Goal: Task Accomplishment & Management: Manage account settings

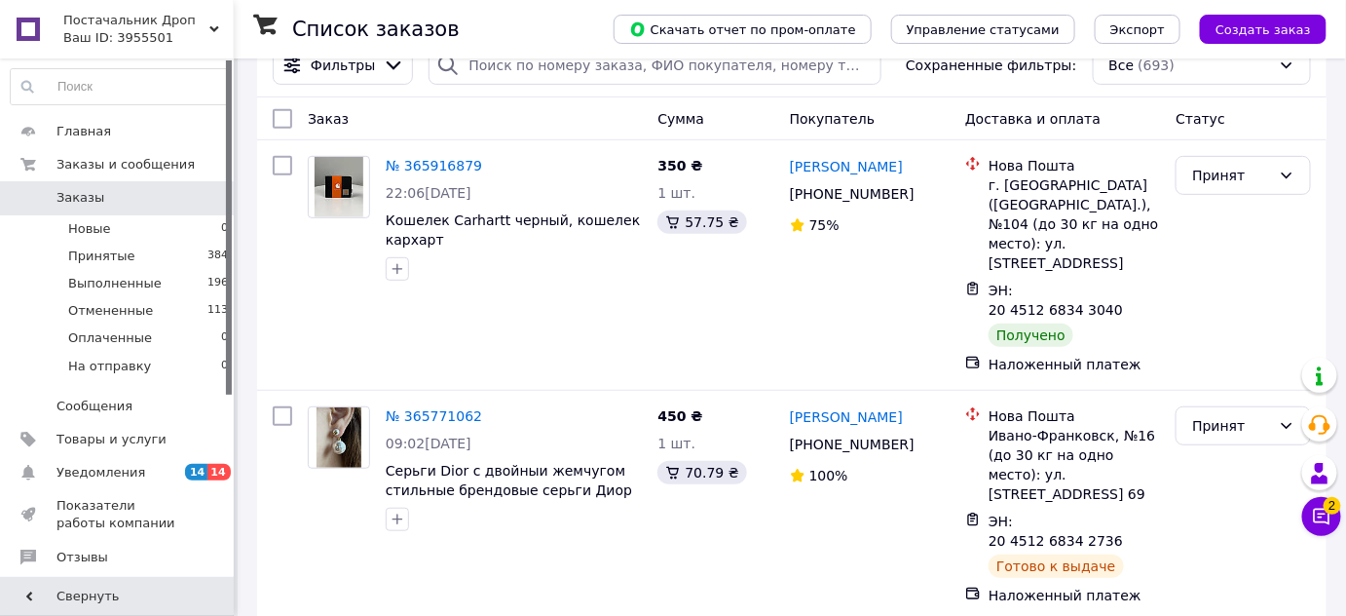
scroll to position [354, 0]
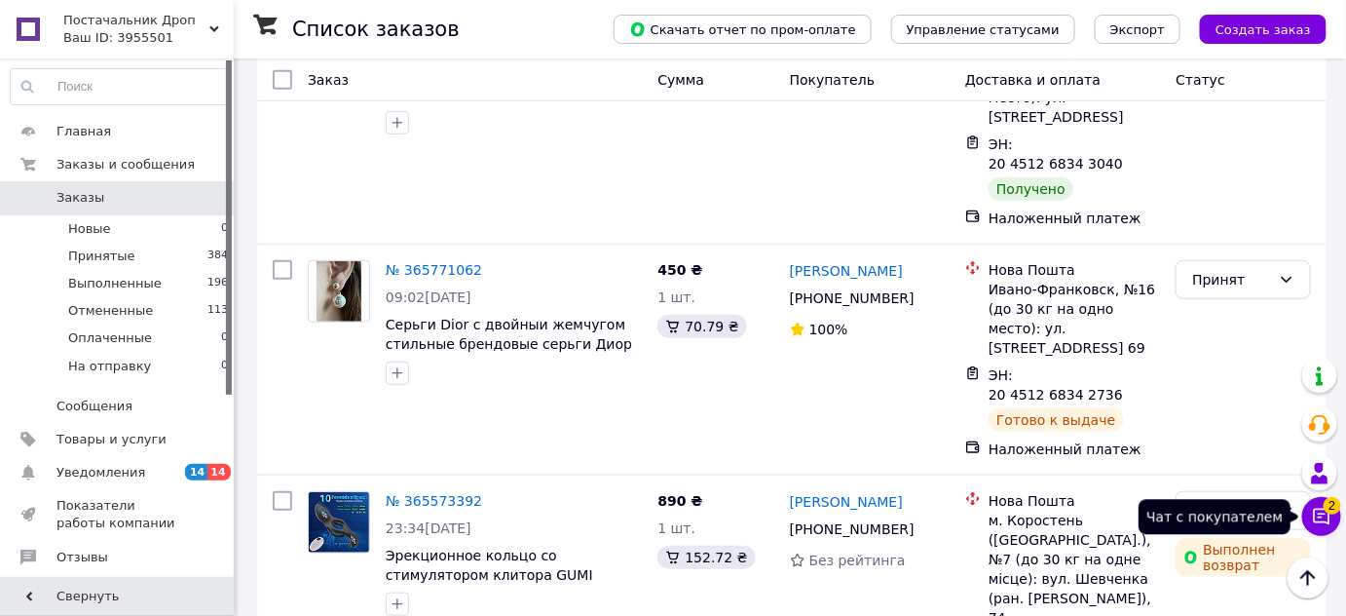
click at [1308, 522] on button "Чат с покупателем 2" at bounding box center [1321, 516] width 39 height 39
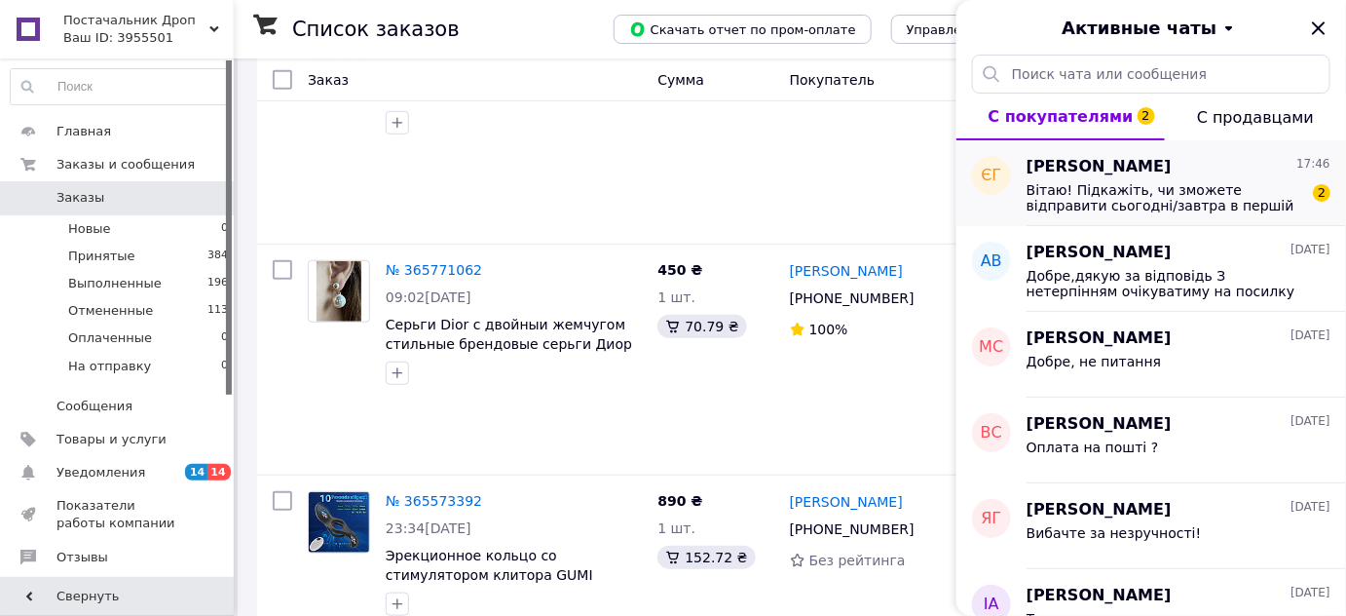
click at [1269, 209] on span "Вітаю! Підкажіть, чи зможете відправити сьогодні/завтра в першій половині дня? …" at bounding box center [1165, 197] width 277 height 31
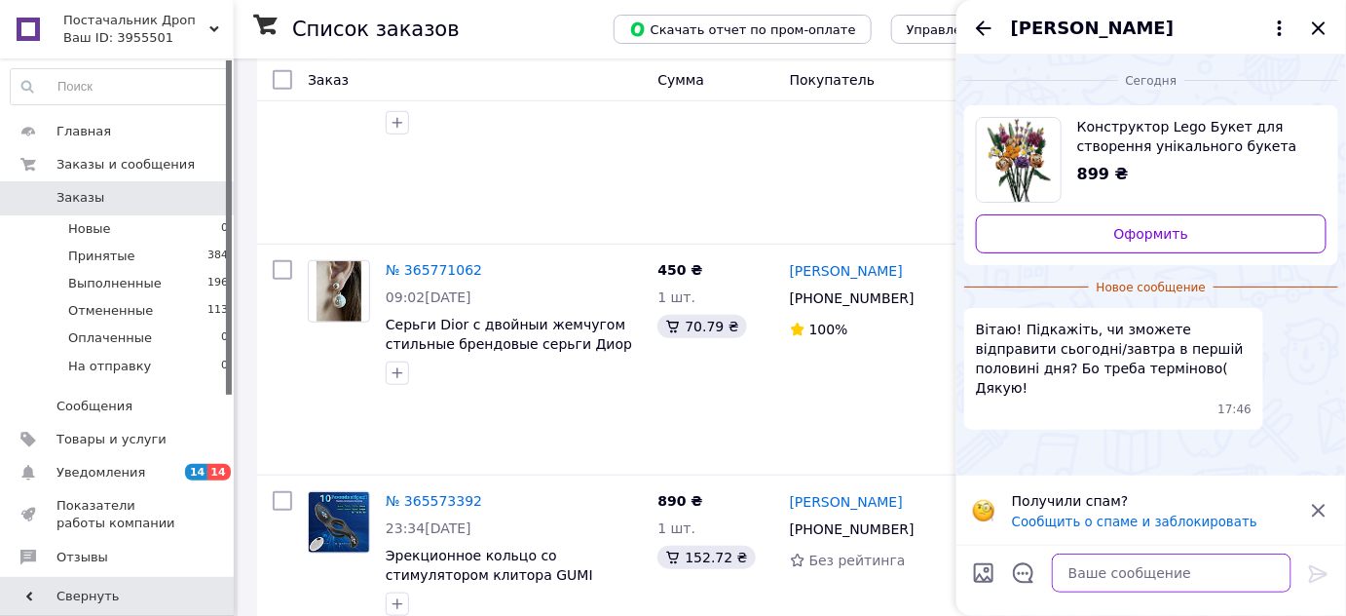
click at [1122, 580] on textarea at bounding box center [1172, 572] width 240 height 39
type textarea "так"
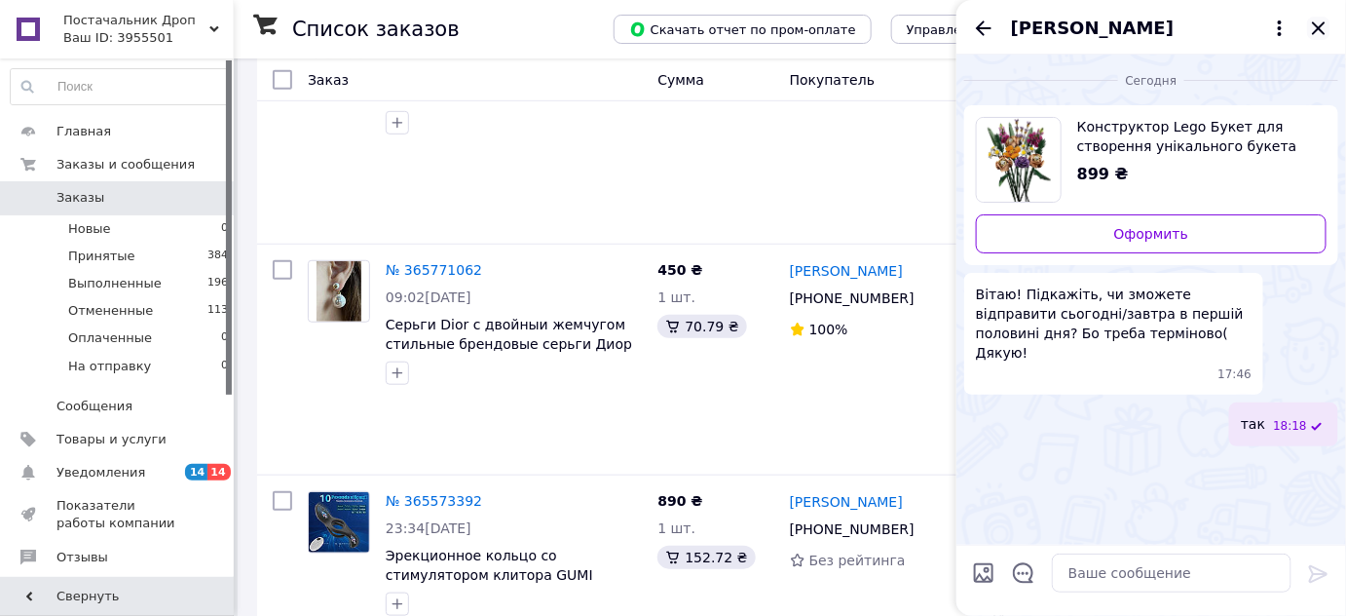
click at [1315, 27] on icon "Закрыть" at bounding box center [1318, 28] width 23 height 23
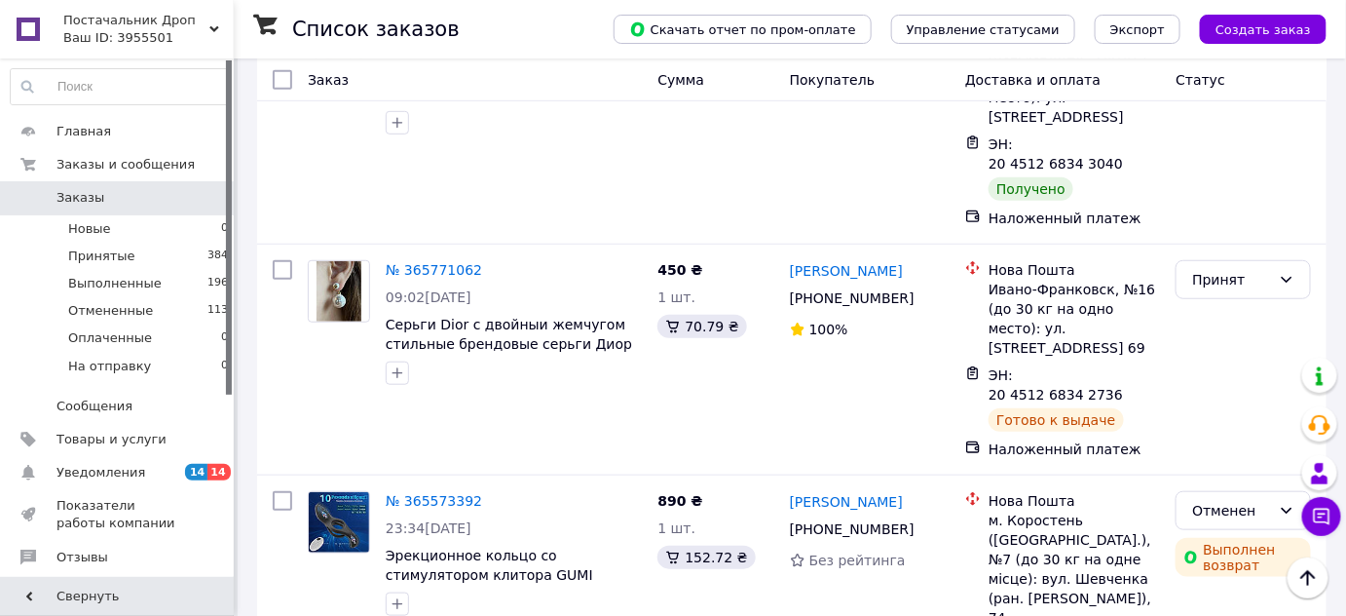
click at [188, 46] on div "Ваш ID: 3955501" at bounding box center [148, 38] width 170 height 18
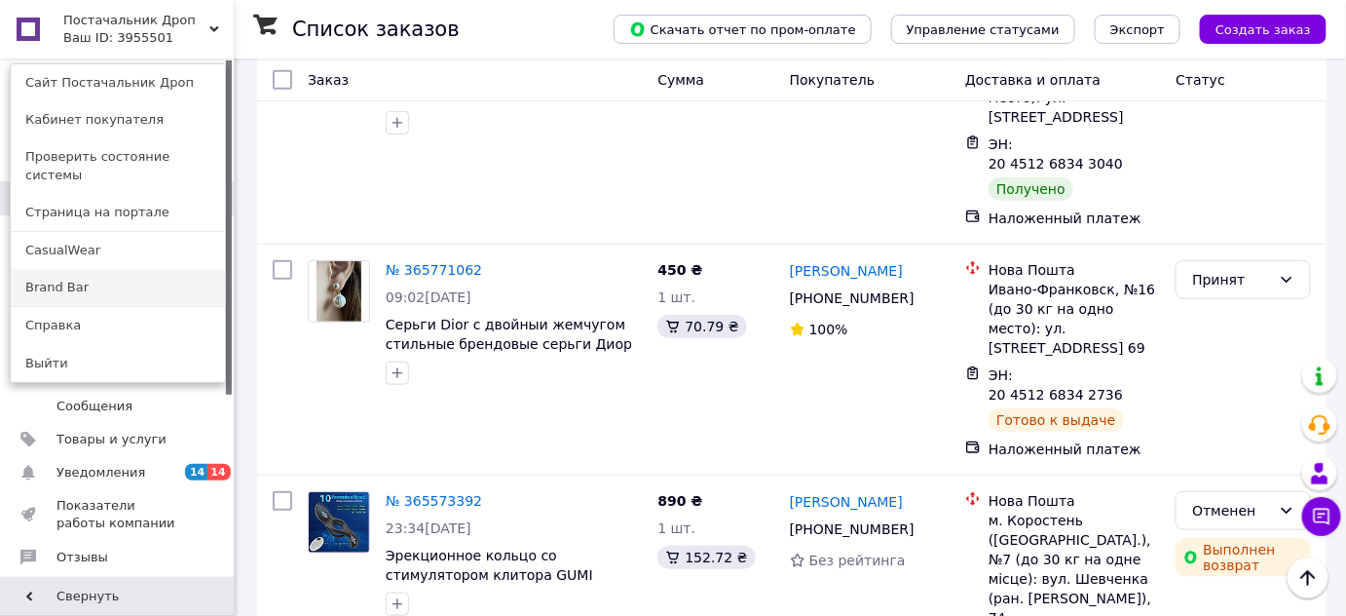
click at [142, 286] on link "Brand Bar" at bounding box center [118, 287] width 214 height 37
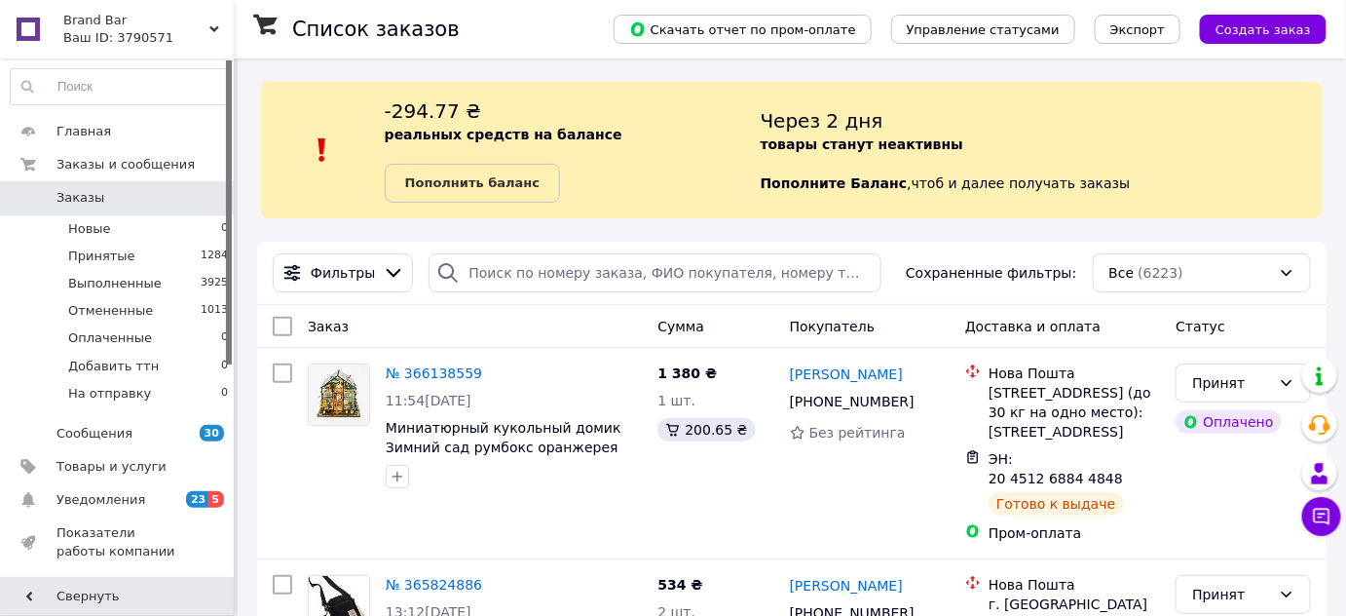
click at [162, 47] on div "Brand Bar Ваш ID: 3790571" at bounding box center [145, 29] width 177 height 58
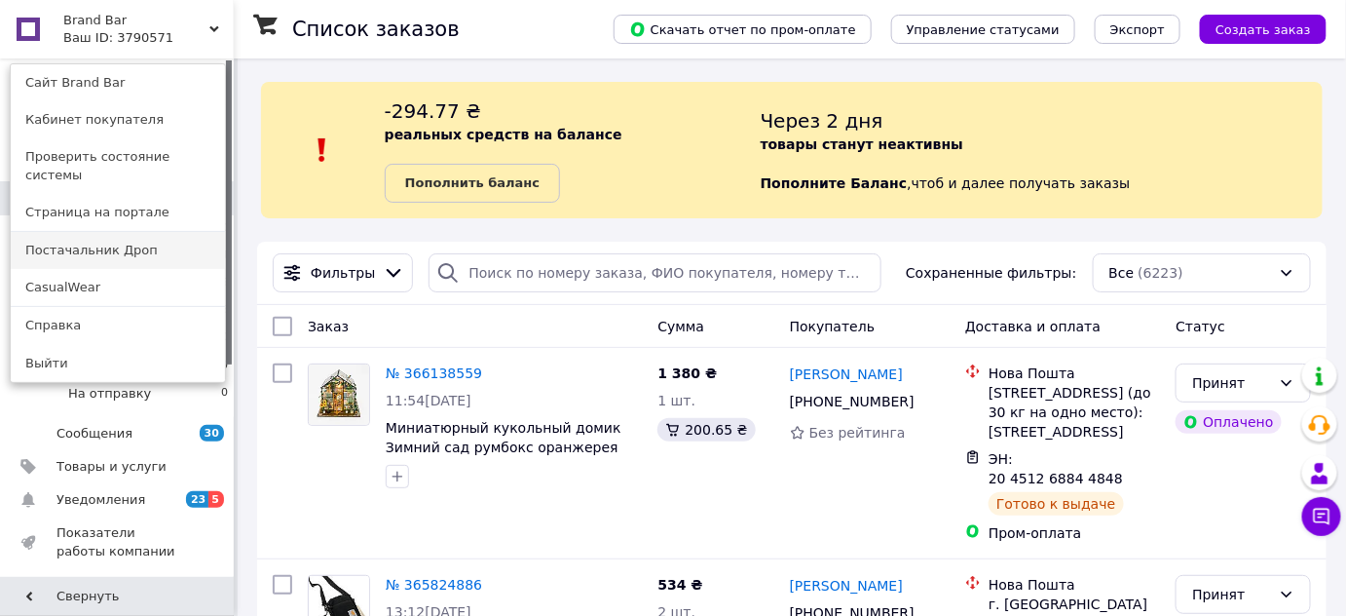
click at [122, 232] on link "Постачальник Дроп" at bounding box center [118, 250] width 214 height 37
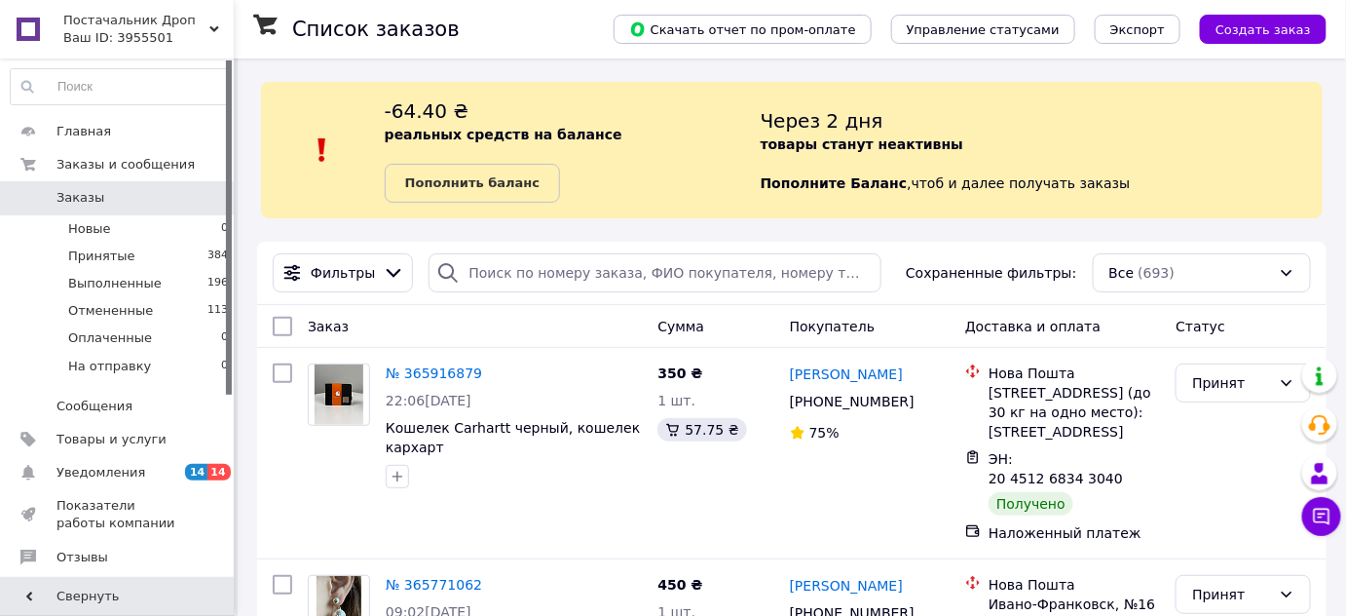
click at [179, 44] on div "Ваш ID: 3955501" at bounding box center [148, 38] width 170 height 18
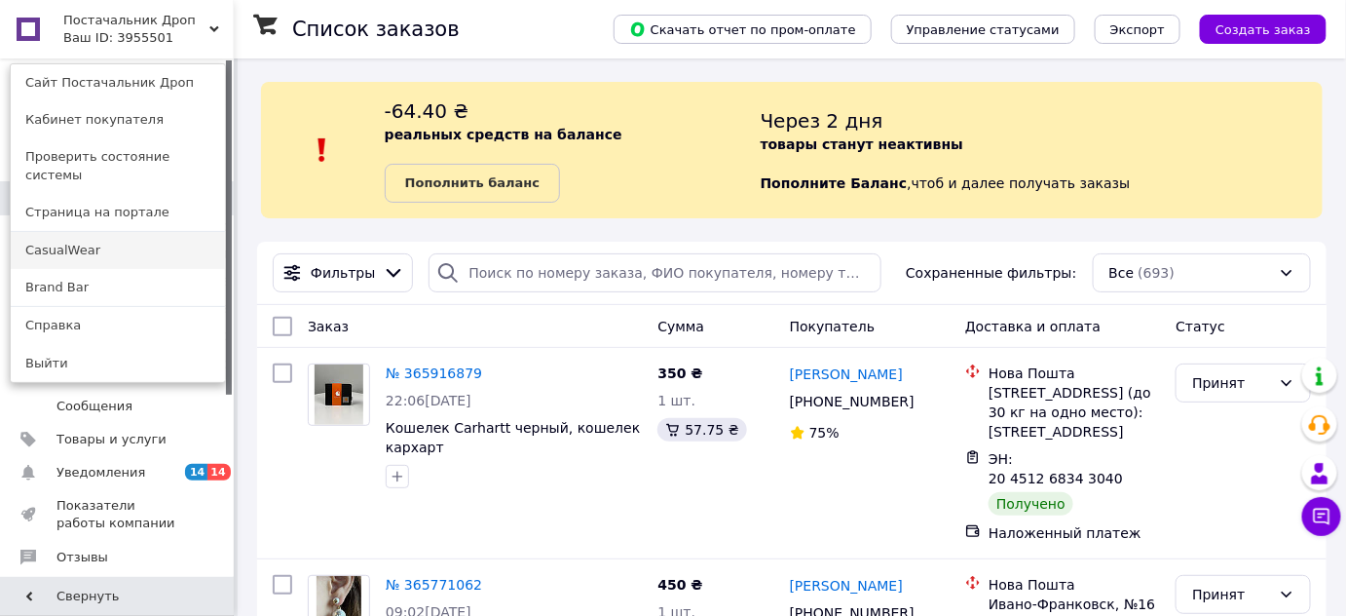
click at [114, 239] on link "CasualWear" at bounding box center [118, 250] width 214 height 37
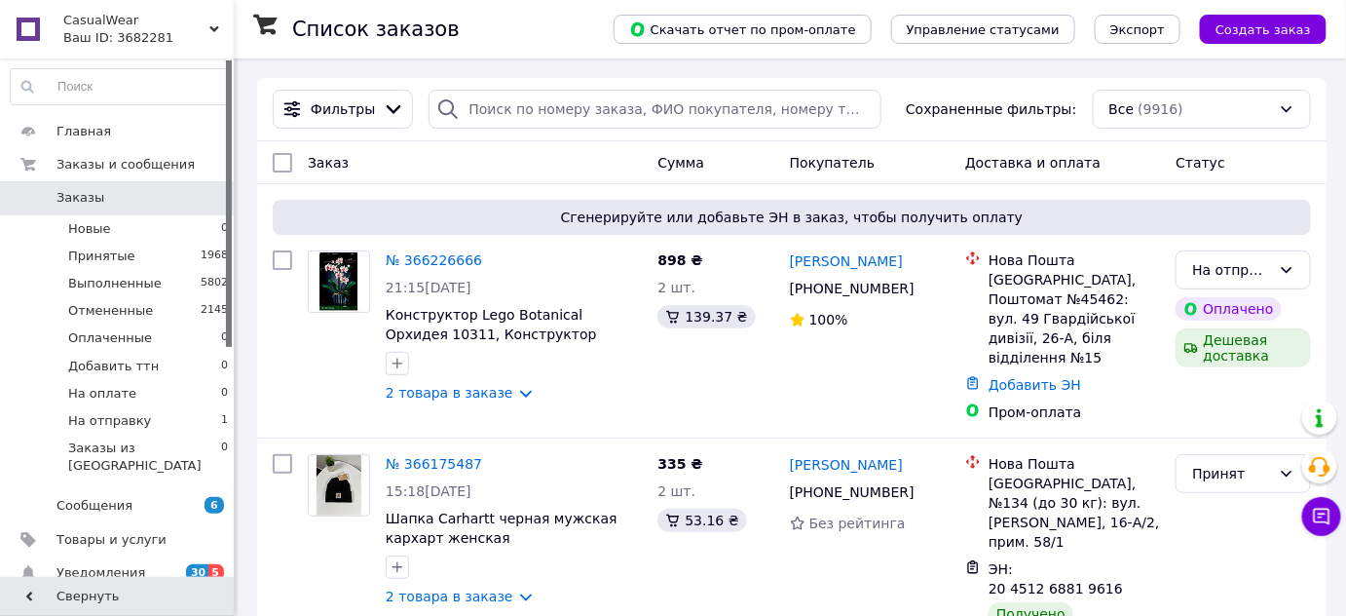
click at [457, 259] on link "№ 366226666" at bounding box center [434, 260] width 96 height 16
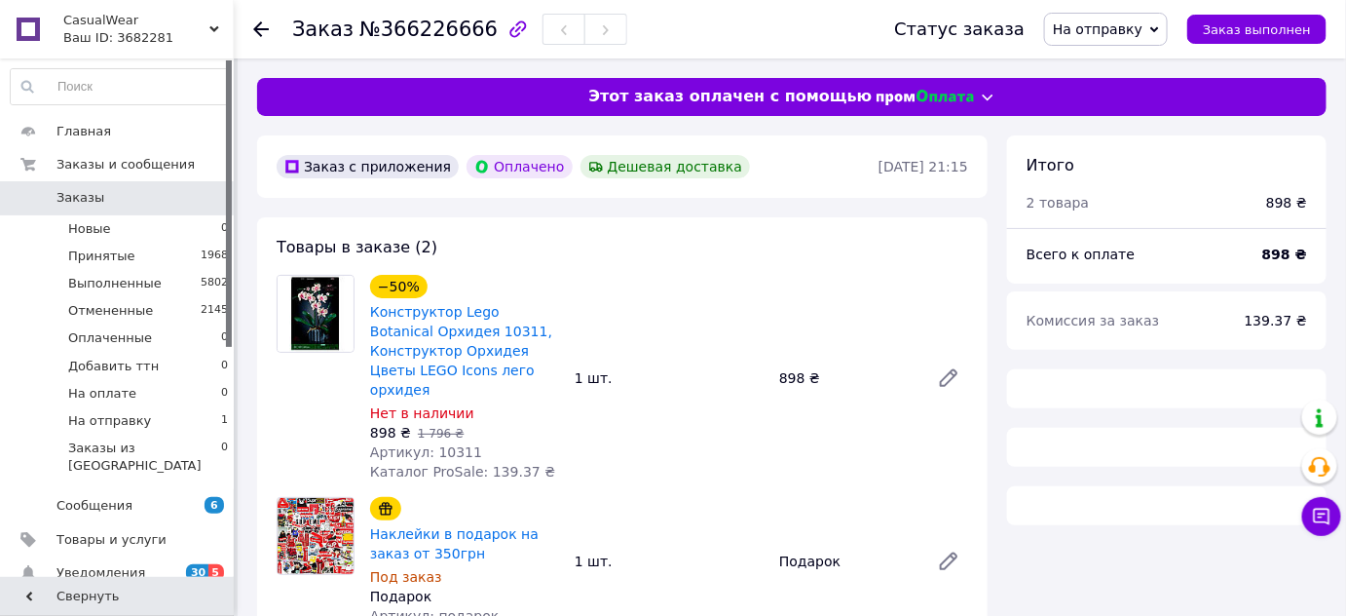
click at [1104, 39] on span "На отправку" at bounding box center [1106, 29] width 124 height 33
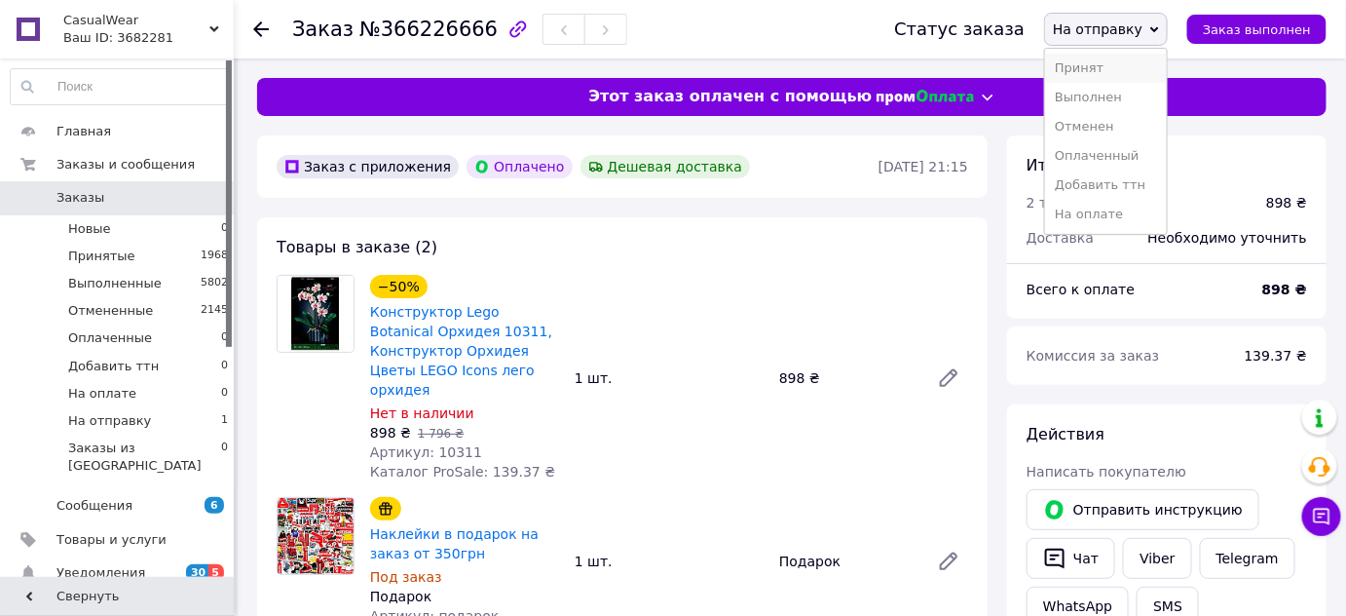
click at [1121, 57] on li "Принят" at bounding box center [1106, 68] width 122 height 29
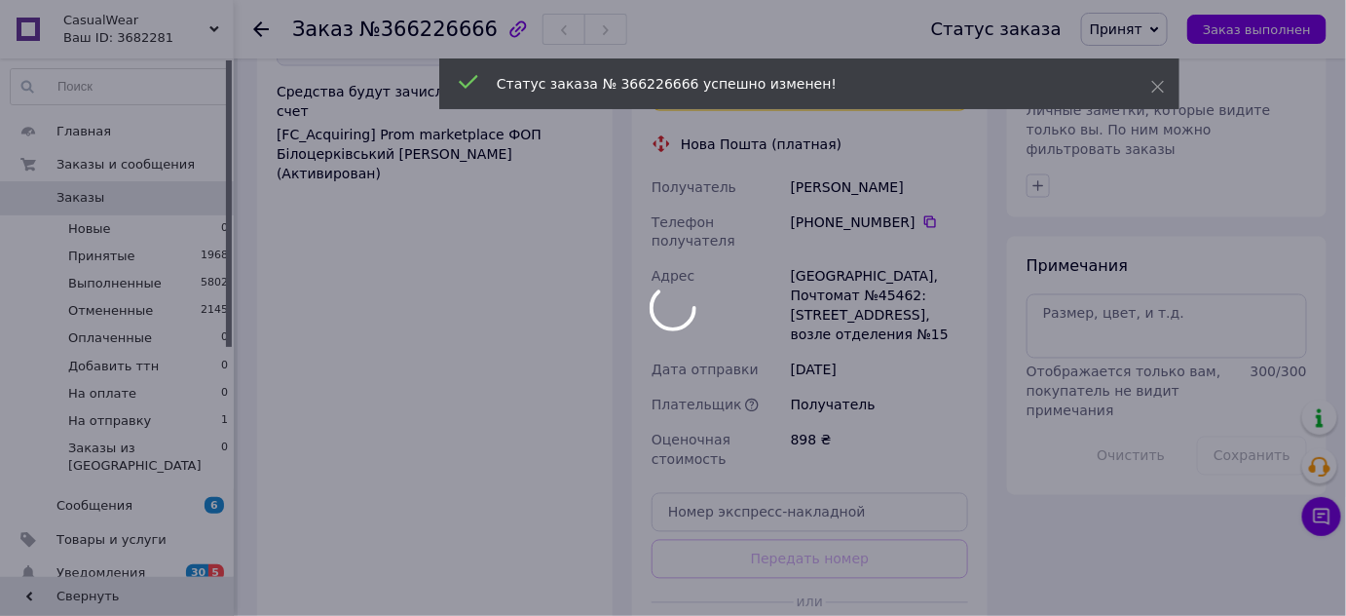
scroll to position [1062, 0]
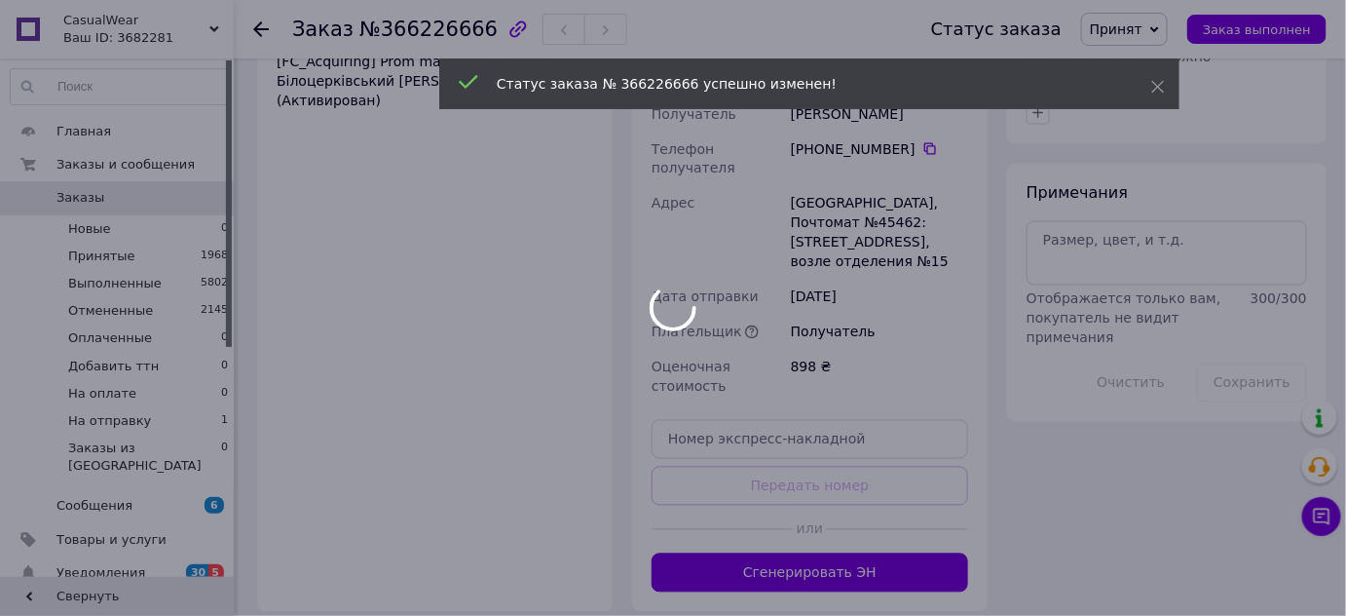
click at [868, 473] on div at bounding box center [673, 308] width 1346 height 616
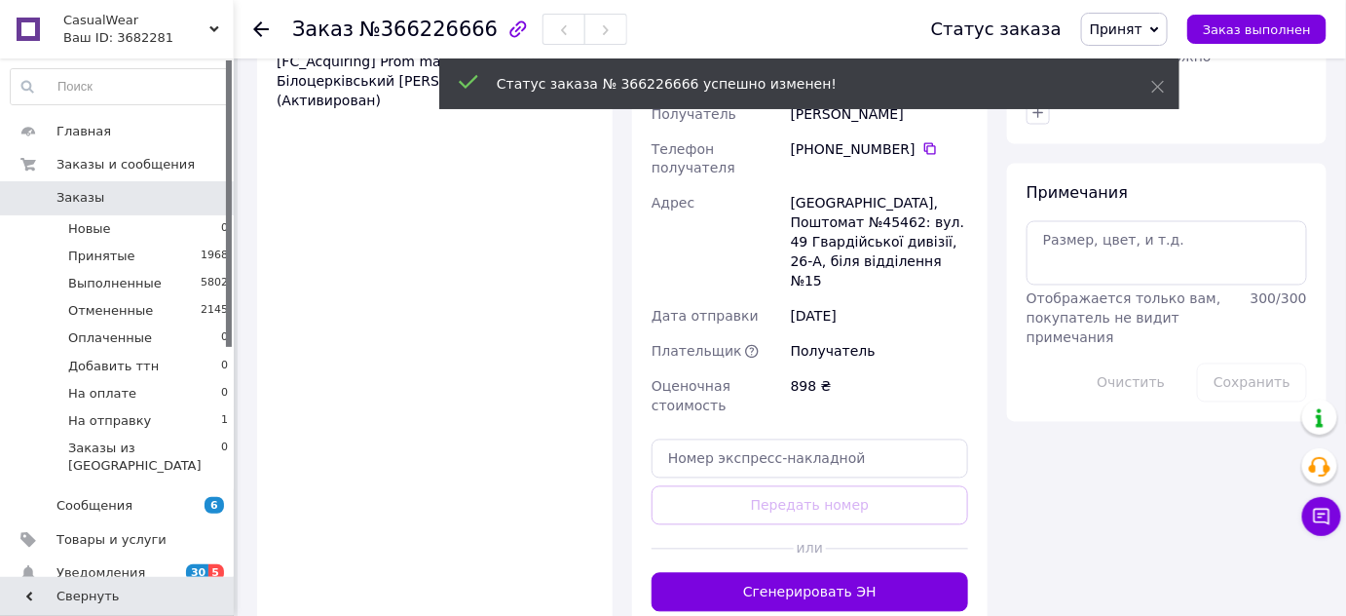
click at [870, 573] on button "Сгенерировать ЭН" at bounding box center [810, 592] width 317 height 39
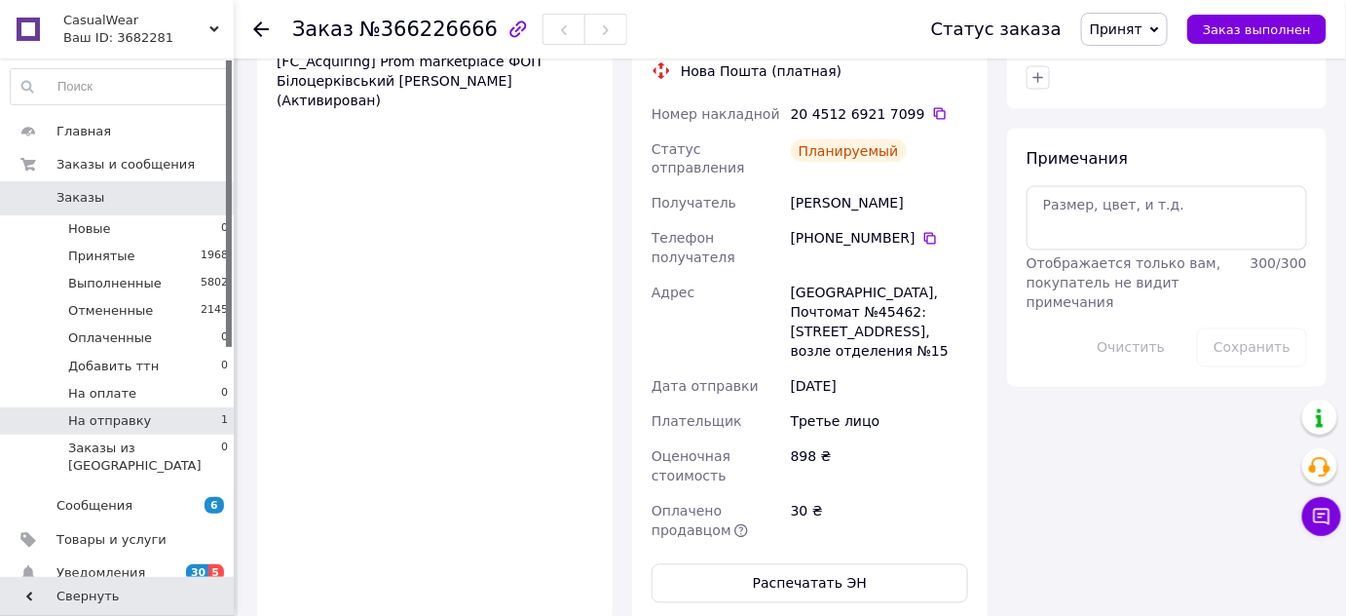
click at [111, 426] on span "На отправку" at bounding box center [109, 421] width 83 height 18
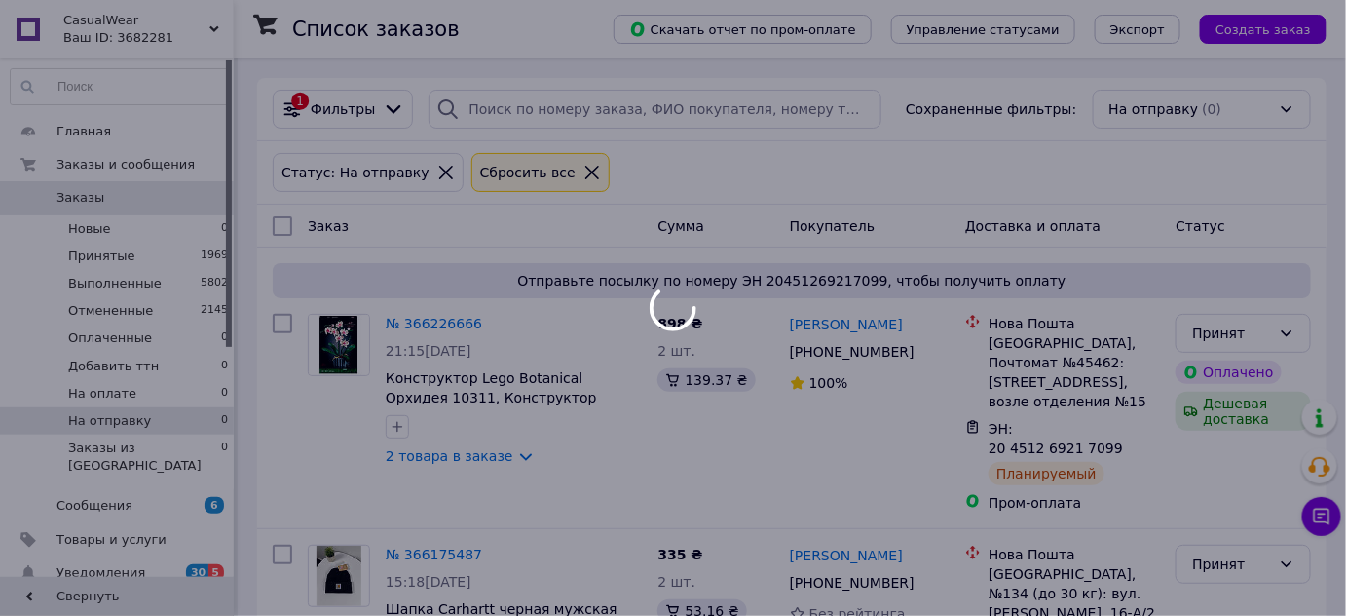
click at [176, 25] on span "CasualWear" at bounding box center [136, 21] width 146 height 18
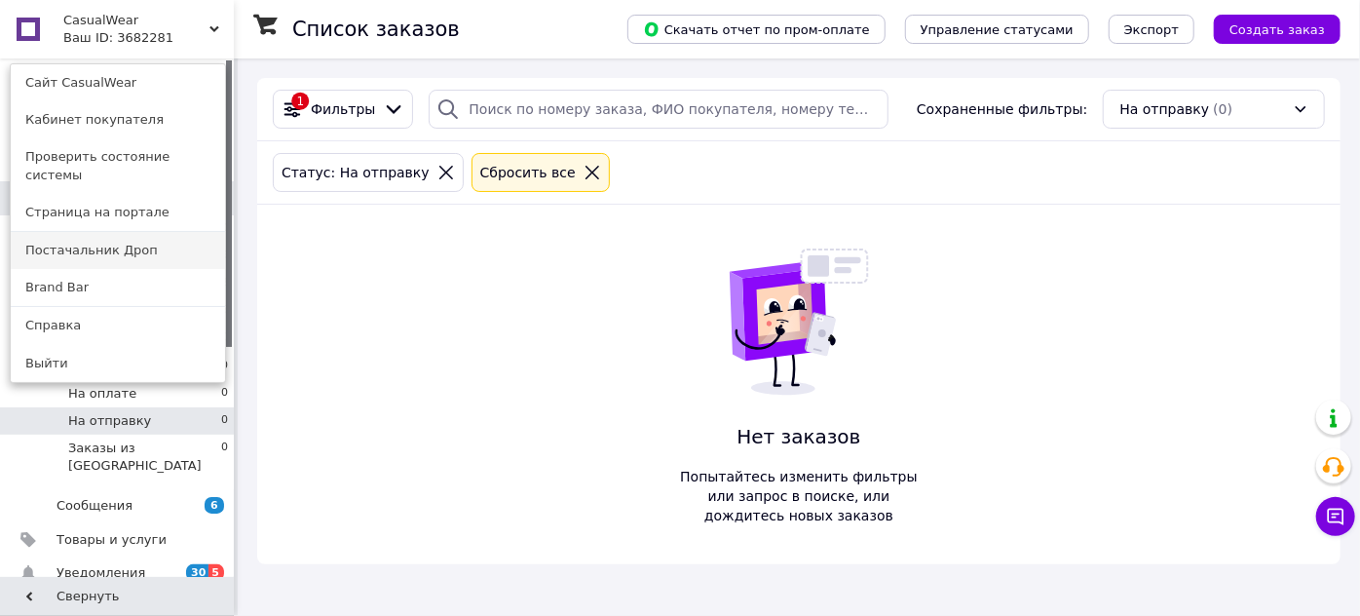
click at [119, 238] on link "Постачальник Дроп" at bounding box center [118, 250] width 214 height 37
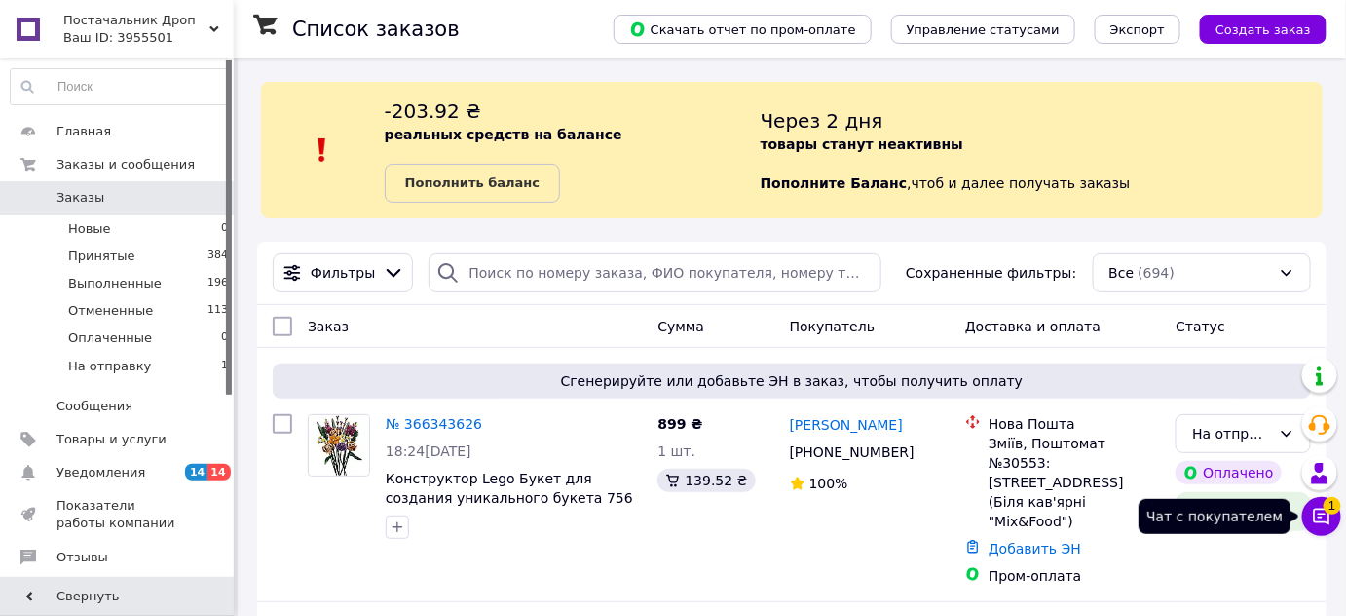
click at [1325, 519] on icon at bounding box center [1321, 516] width 19 height 19
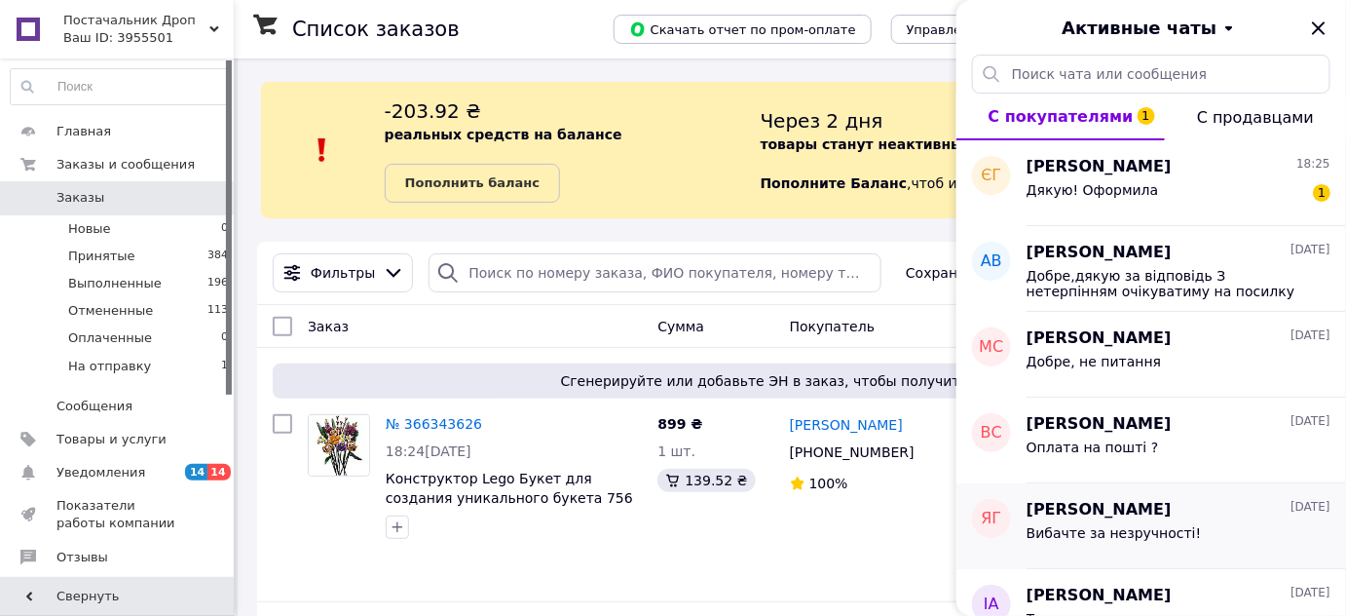
click at [1324, 518] on div "[DATE]" at bounding box center [1311, 510] width 40 height 22
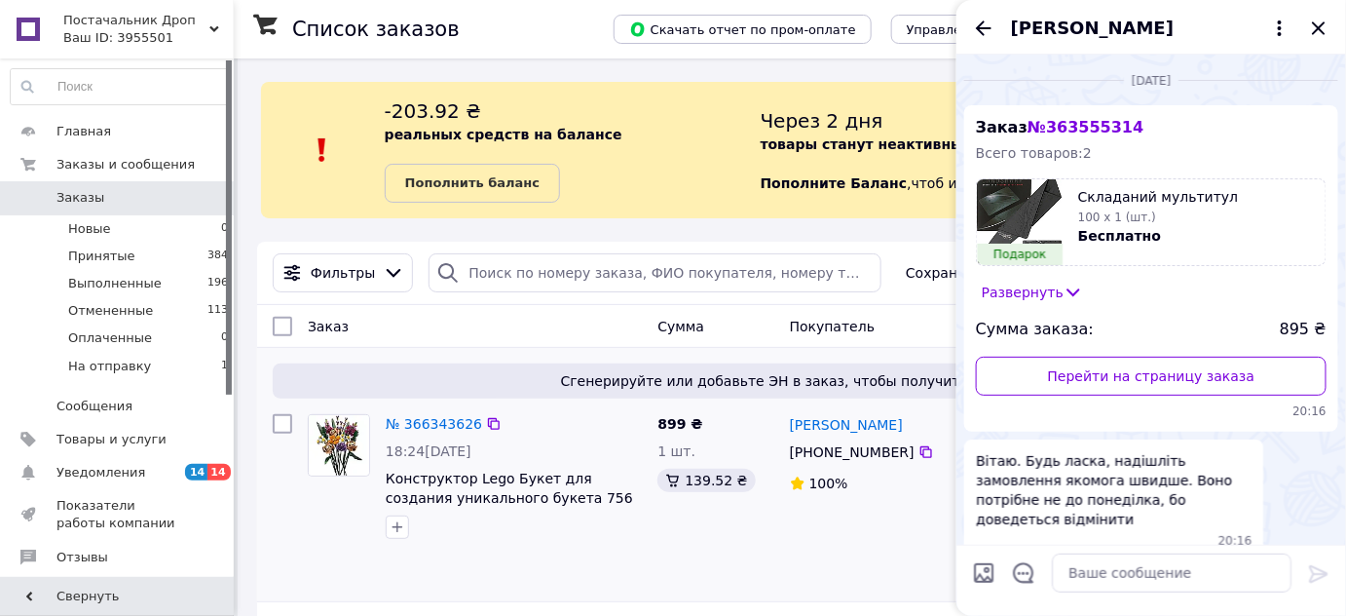
scroll to position [372, 0]
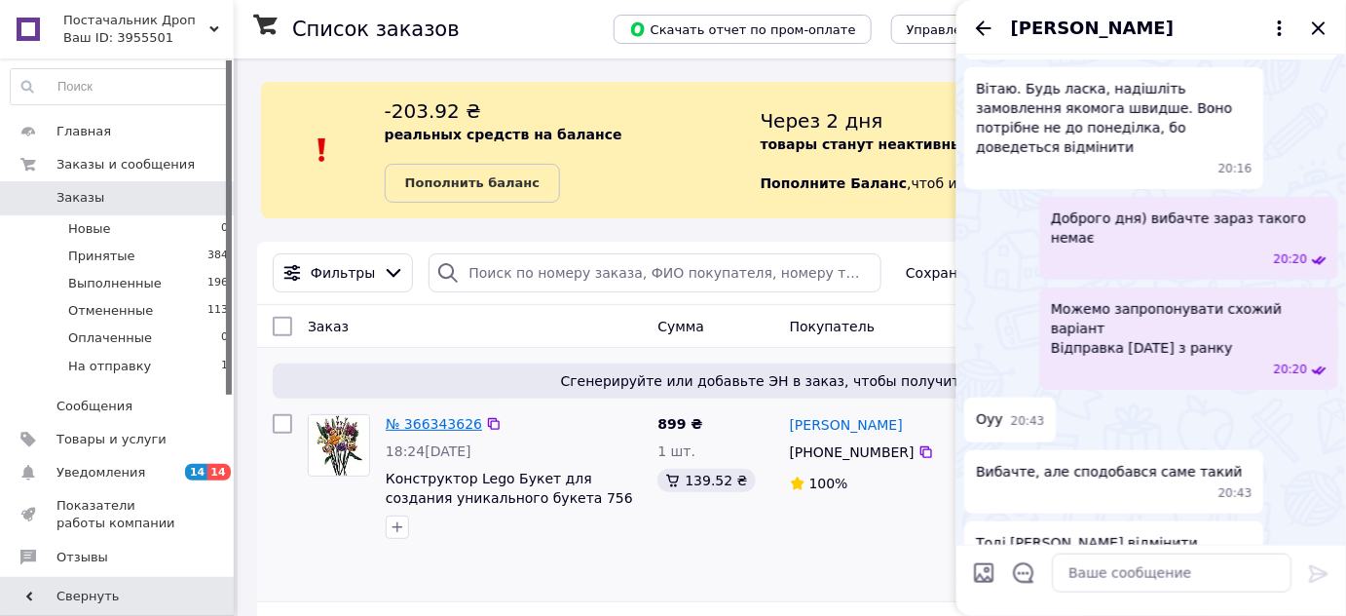
click at [423, 422] on link "№ 366343626" at bounding box center [434, 424] width 96 height 16
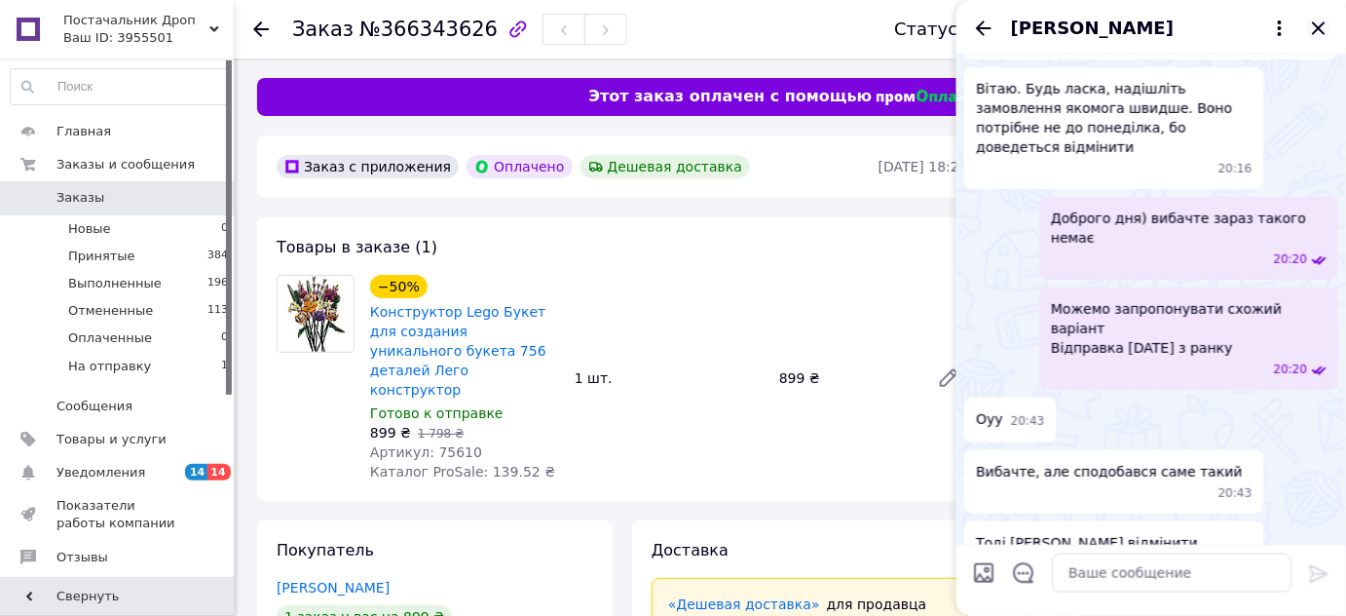
click at [1315, 26] on icon "Закрыть" at bounding box center [1318, 28] width 23 height 23
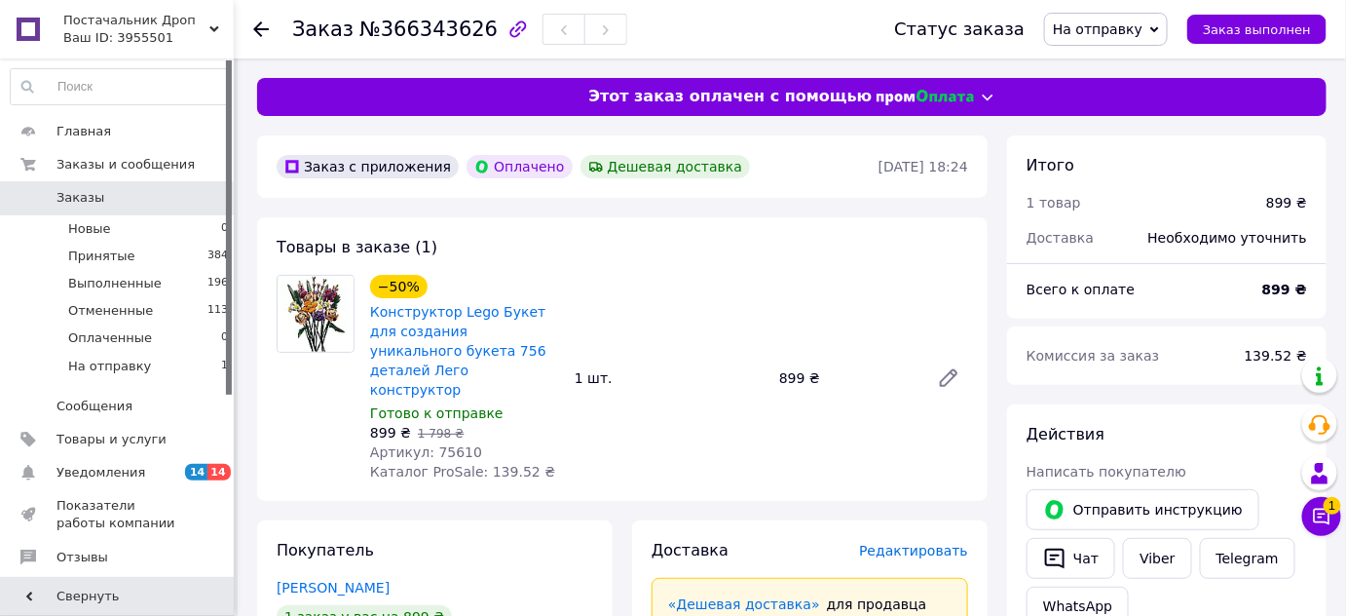
click at [1138, 32] on span "На отправку" at bounding box center [1098, 29] width 90 height 16
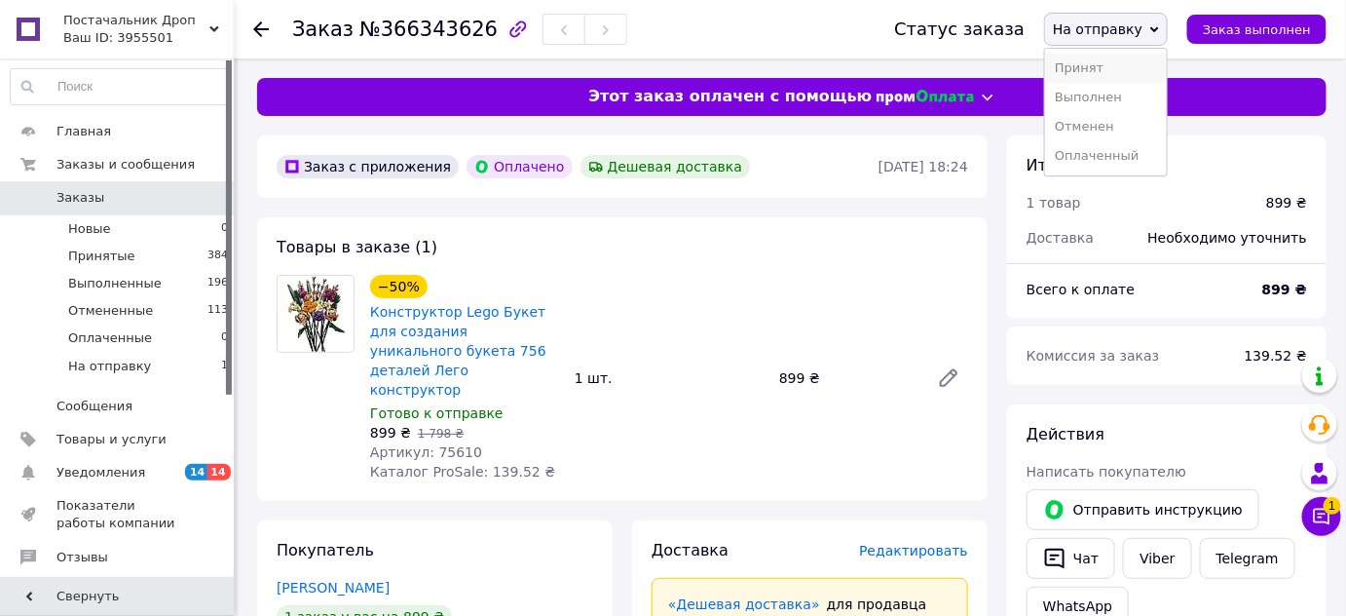
click at [1125, 73] on li "Принят" at bounding box center [1106, 68] width 122 height 29
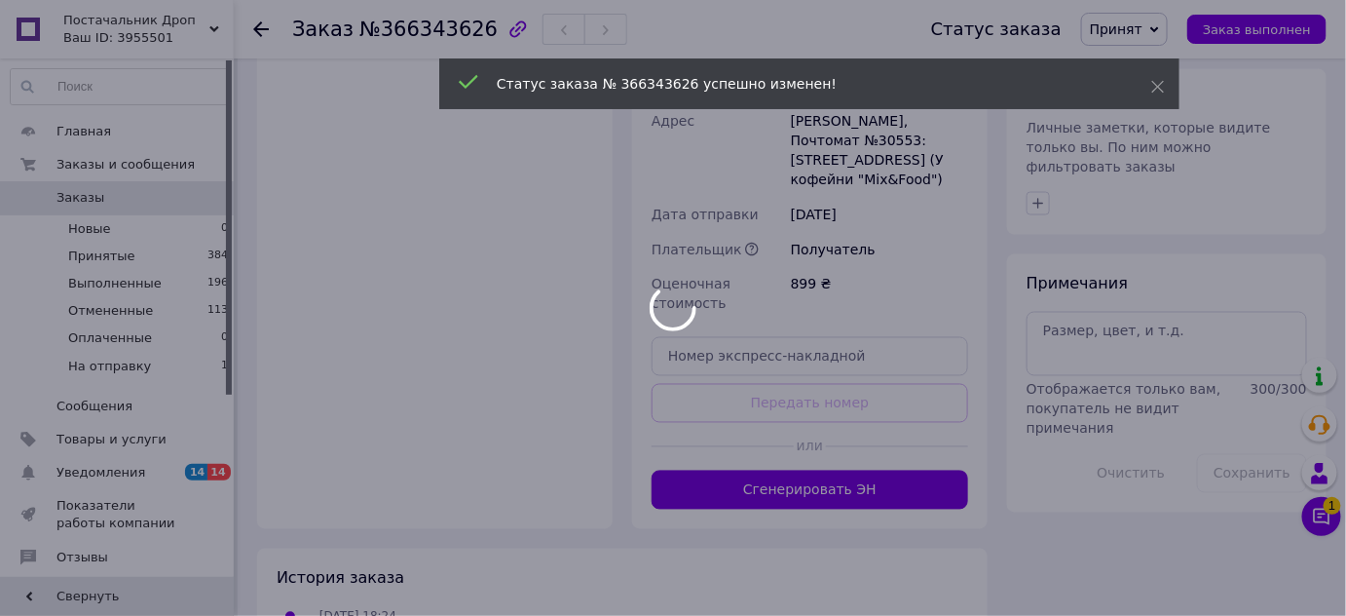
scroll to position [1052, 0]
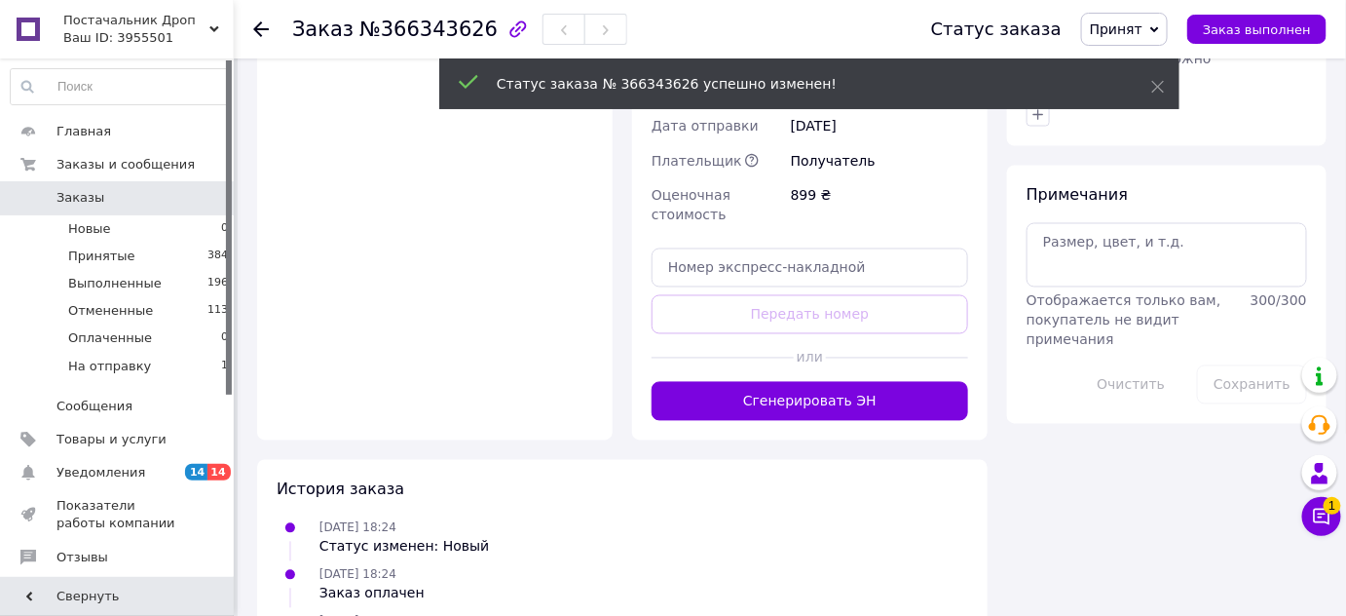
click at [861, 382] on button "Сгенерировать ЭН" at bounding box center [810, 401] width 317 height 39
